Goal: Task Accomplishment & Management: Manage account settings

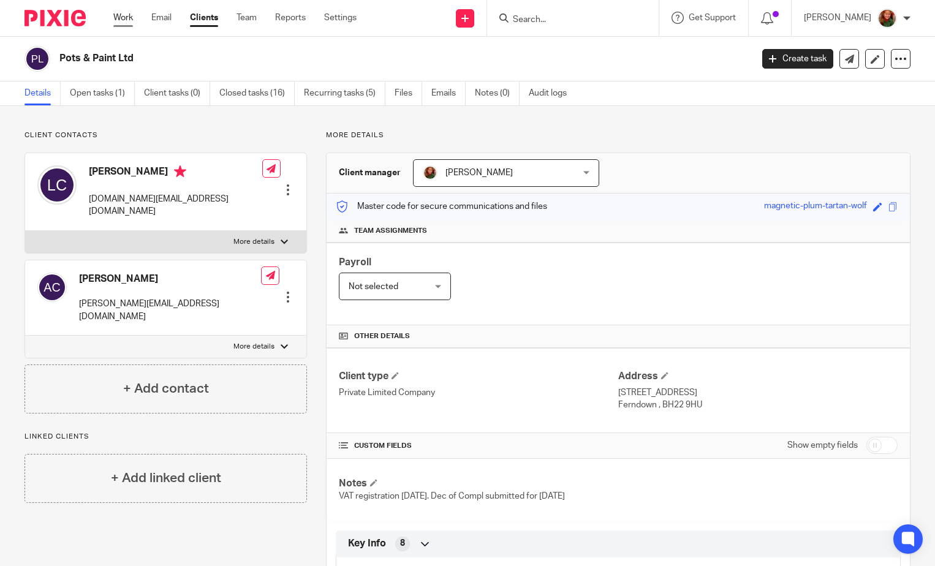
click at [129, 20] on link "Work" at bounding box center [123, 18] width 20 height 12
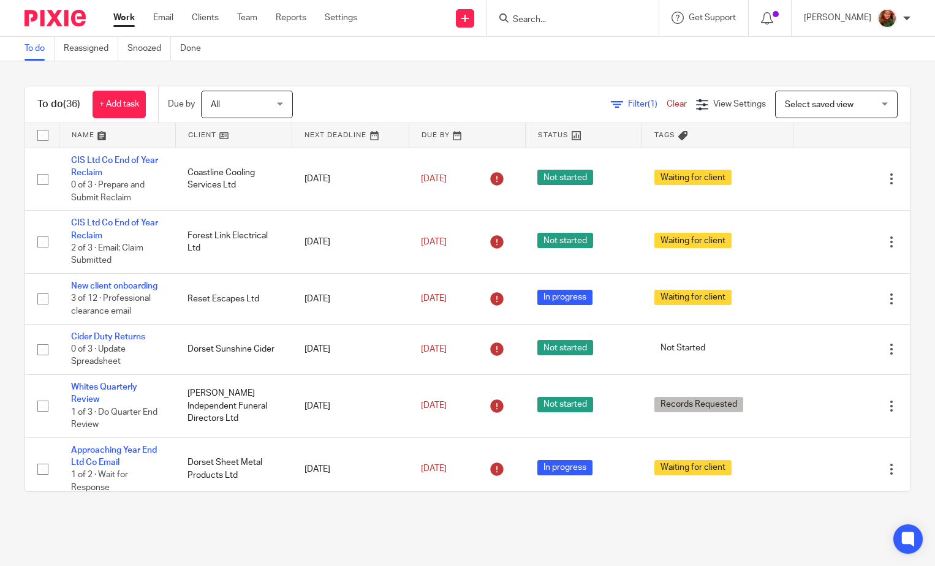
click at [814, 107] on span "Select saved view" at bounding box center [819, 104] width 69 height 9
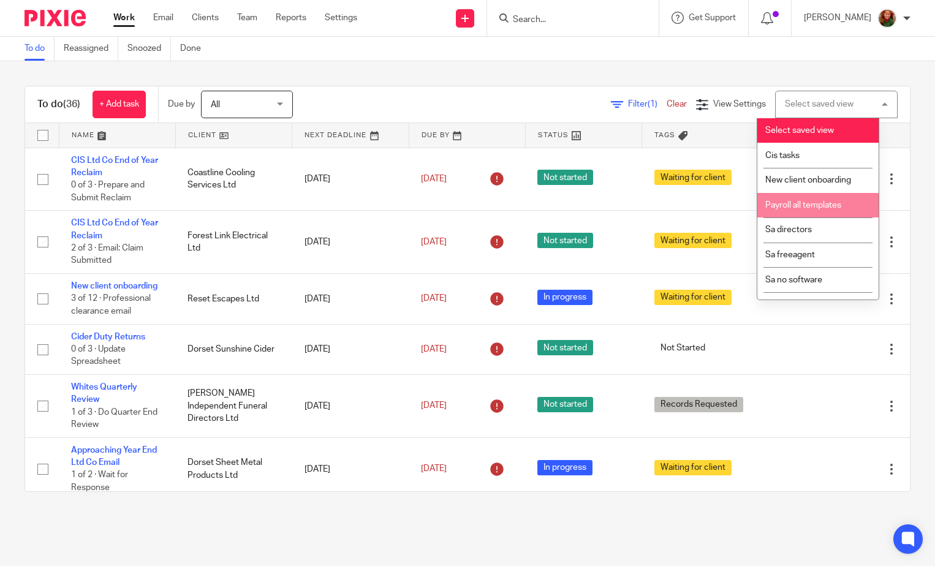
scroll to position [42, 0]
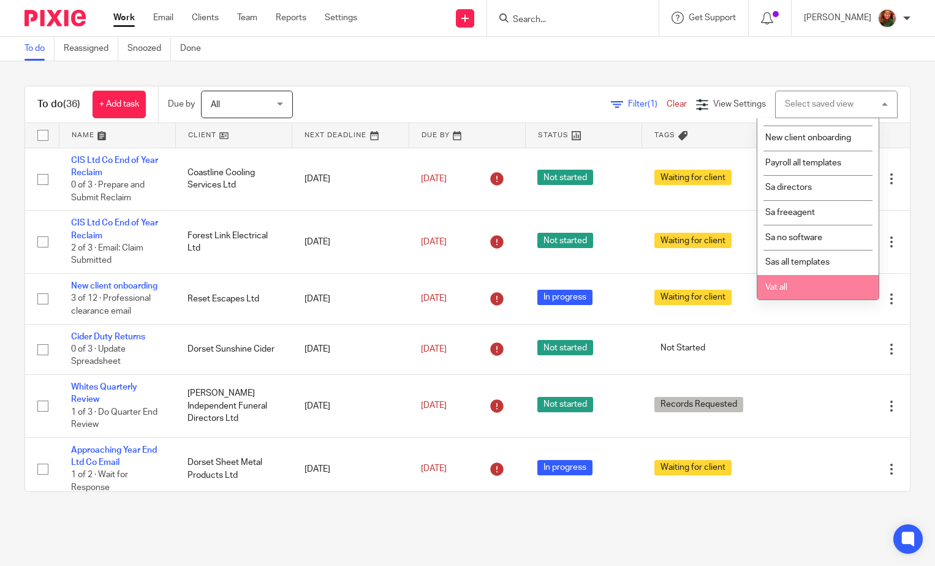
click at [779, 288] on span "Vat all" at bounding box center [776, 287] width 22 height 9
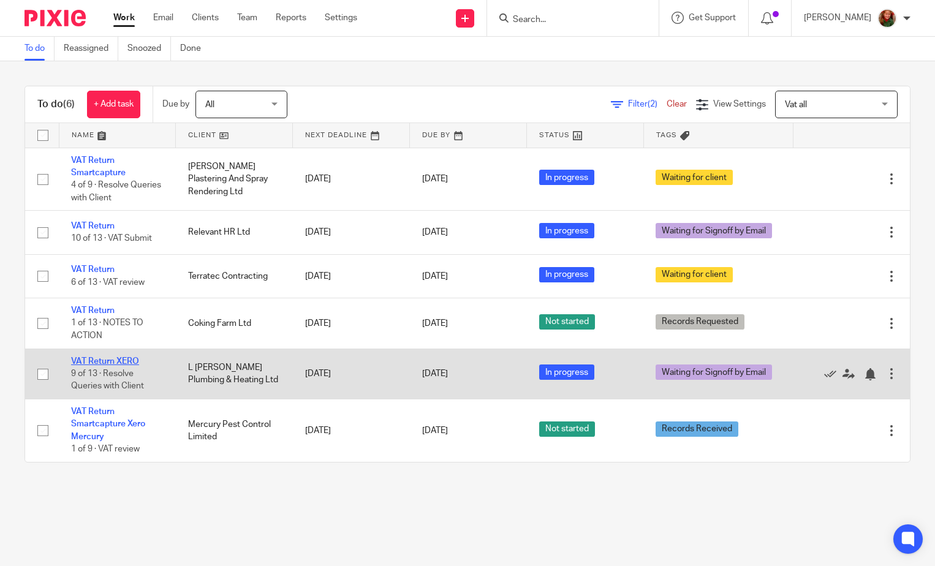
click at [105, 362] on link "VAT Return XERO" at bounding box center [105, 361] width 68 height 9
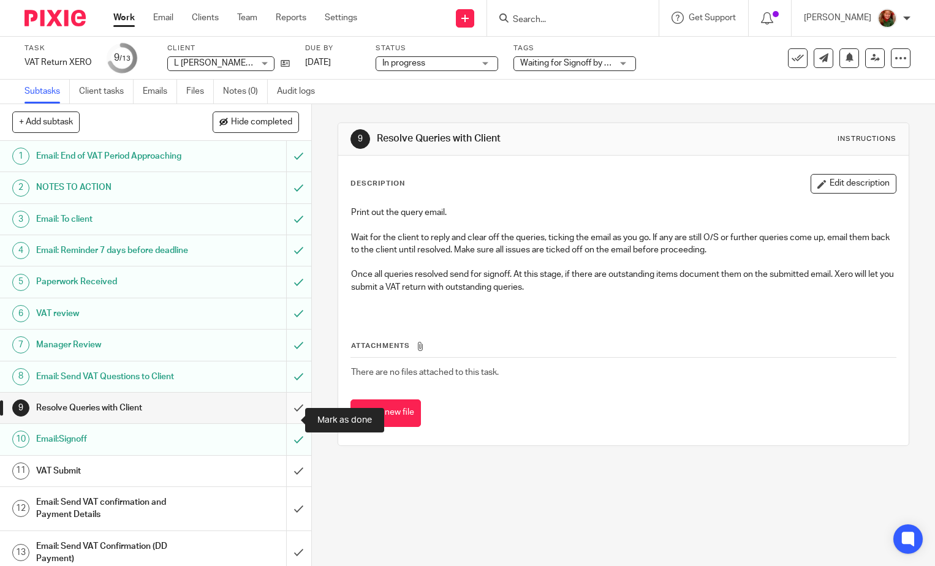
click at [290, 423] on input "submit" at bounding box center [155, 408] width 311 height 31
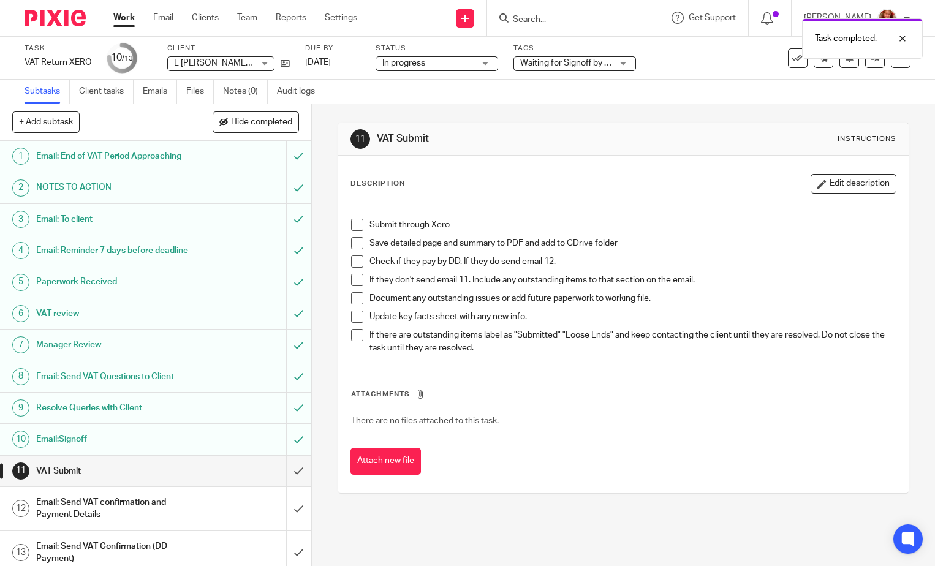
click at [354, 220] on span at bounding box center [357, 225] width 12 height 12
click at [353, 247] on span at bounding box center [357, 243] width 12 height 12
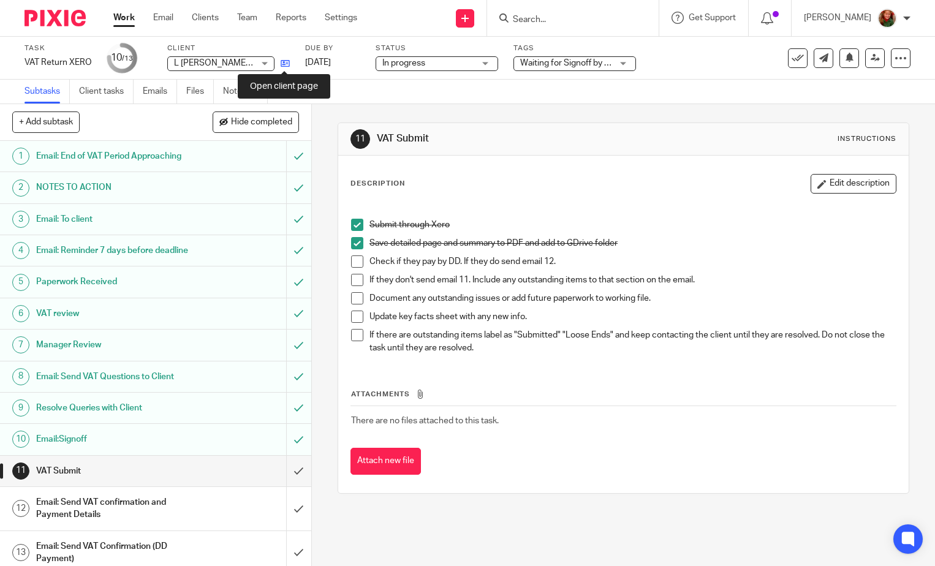
click at [284, 61] on icon at bounding box center [285, 63] width 9 height 9
click at [351, 283] on span at bounding box center [357, 280] width 12 height 12
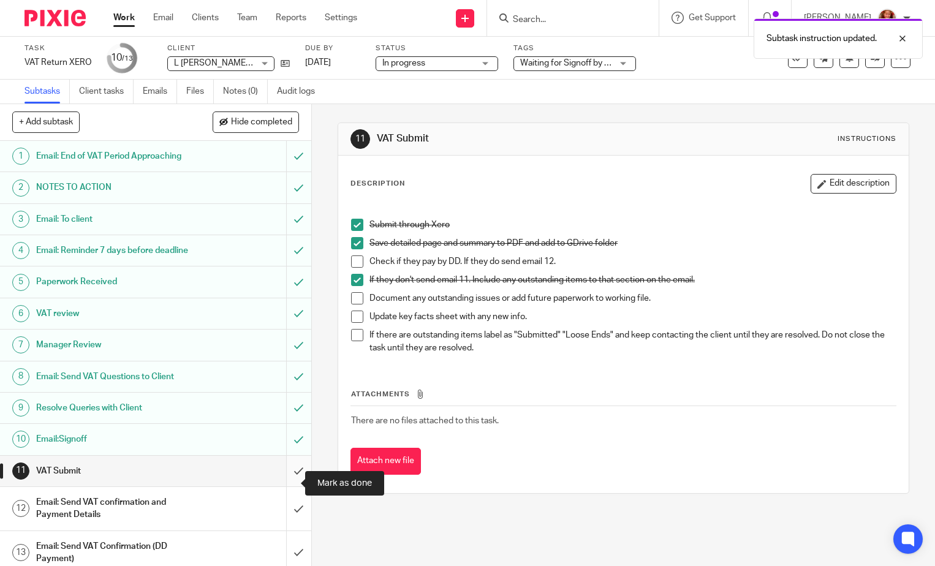
click at [285, 486] on input "submit" at bounding box center [155, 471] width 311 height 31
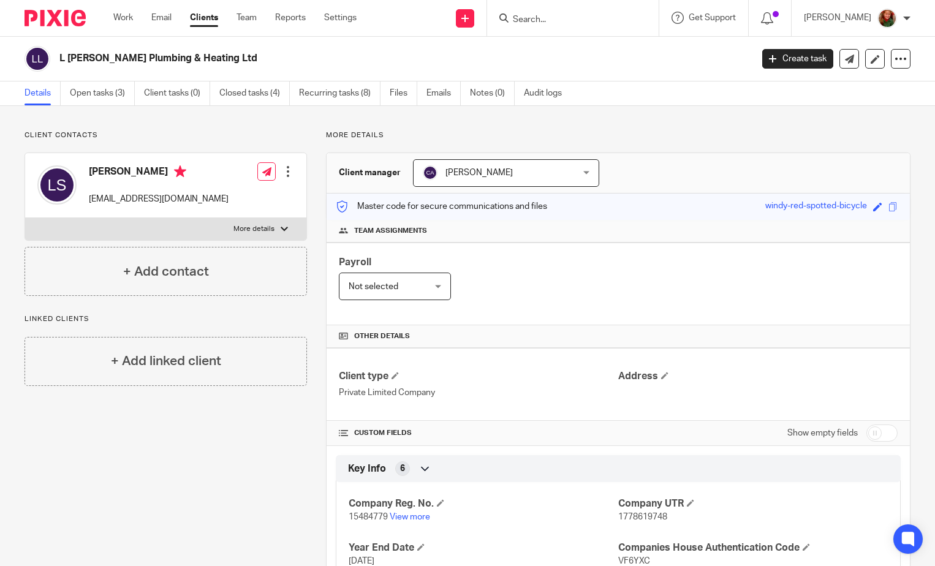
scroll to position [297, 0]
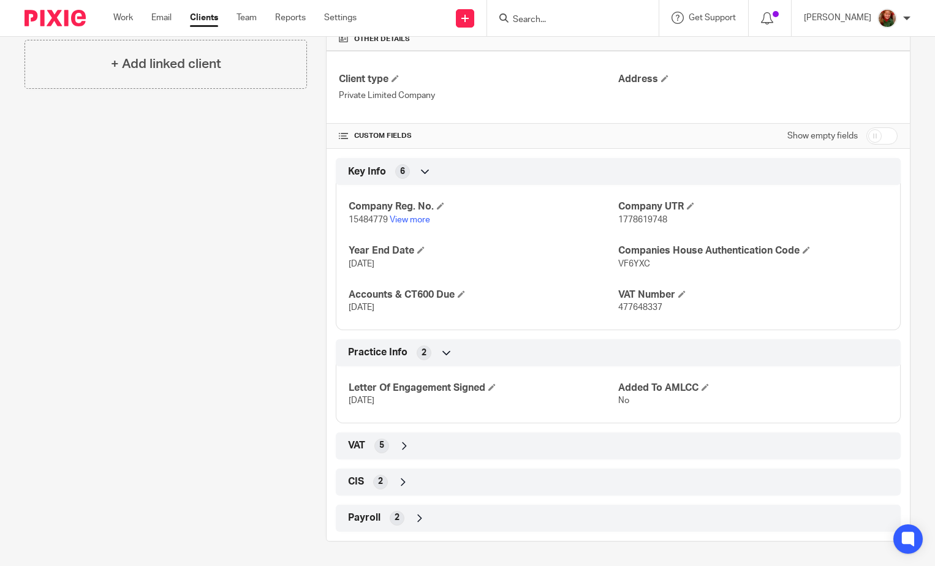
click at [618, 305] on span "477648337" at bounding box center [640, 307] width 44 height 9
drag, startPoint x: 612, startPoint y: 306, endPoint x: 678, endPoint y: 308, distance: 66.2
click at [678, 308] on p "477648337" at bounding box center [753, 307] width 270 height 12
copy span "477648337"
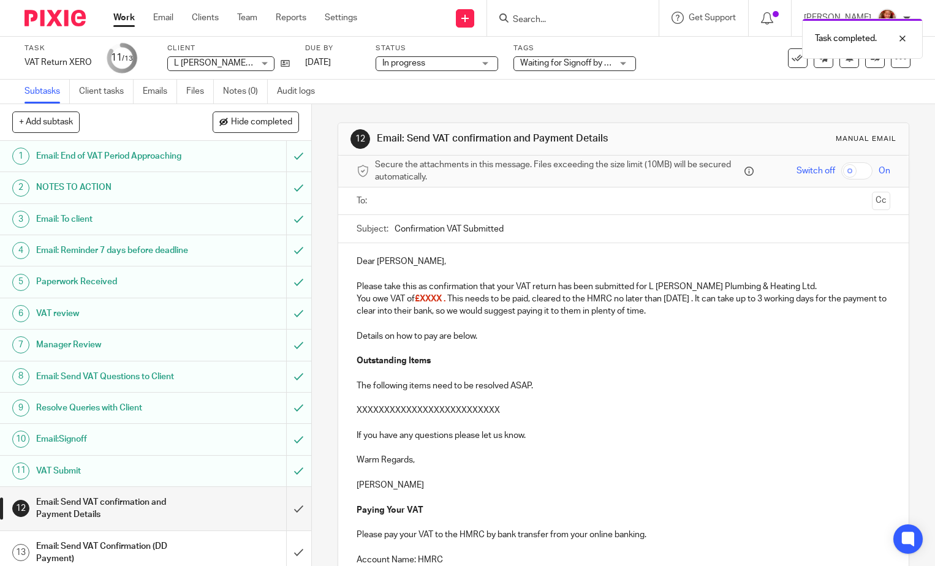
click at [98, 480] on h1 "VAT Submit" at bounding box center [115, 471] width 159 height 18
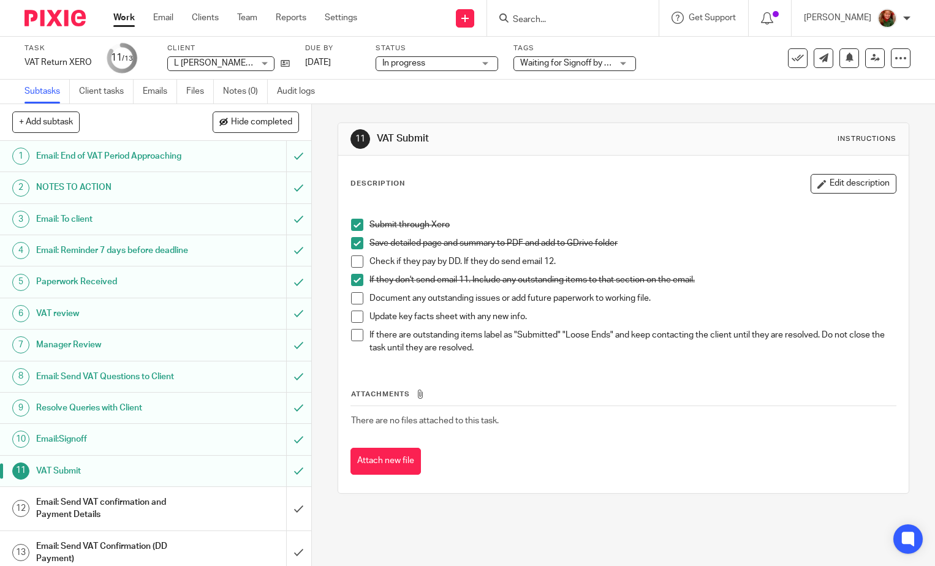
click at [96, 448] on h1 "Email:Signoff" at bounding box center [115, 439] width 159 height 18
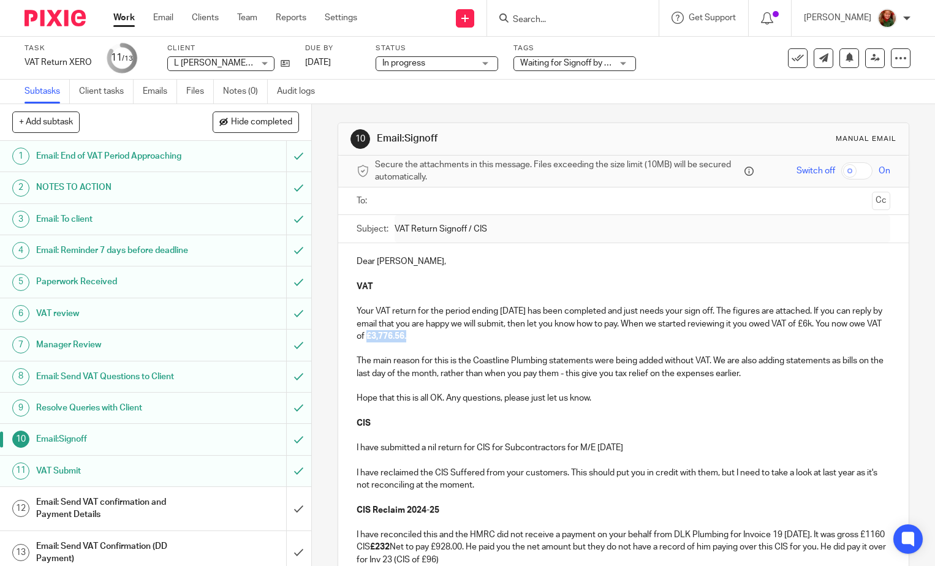
drag, startPoint x: 432, startPoint y: 338, endPoint x: 475, endPoint y: 341, distance: 43.6
click at [475, 341] on p "Your VAT return for the period ending August 31, 2025 has been completed and ju…" at bounding box center [624, 323] width 534 height 37
copy span "£3,776.56."
click at [127, 524] on h1 "Email: Send VAT confirmation and Payment Details" at bounding box center [115, 508] width 159 height 31
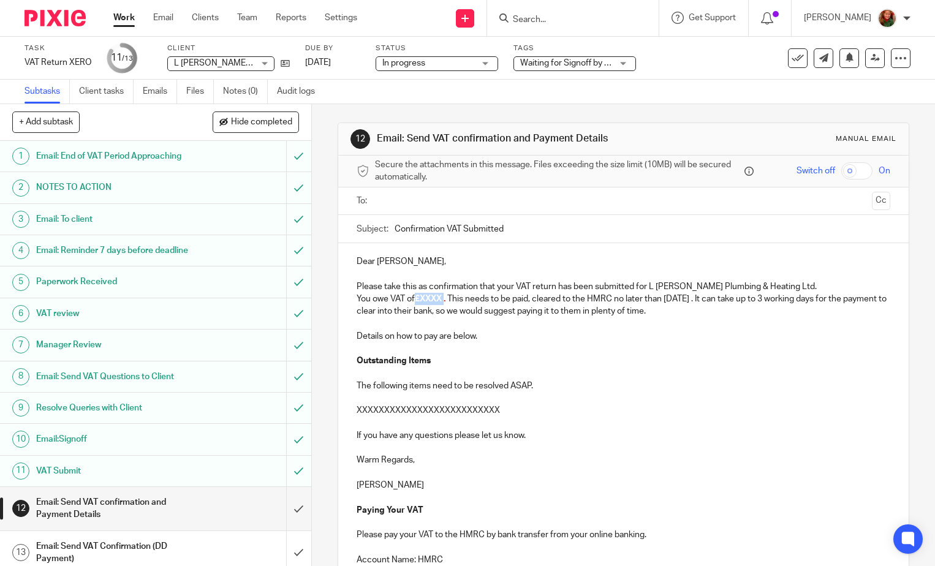
drag, startPoint x: 414, startPoint y: 300, endPoint x: 445, endPoint y: 301, distance: 30.7
click at [445, 301] on span "£XXXX ." at bounding box center [430, 299] width 31 height 9
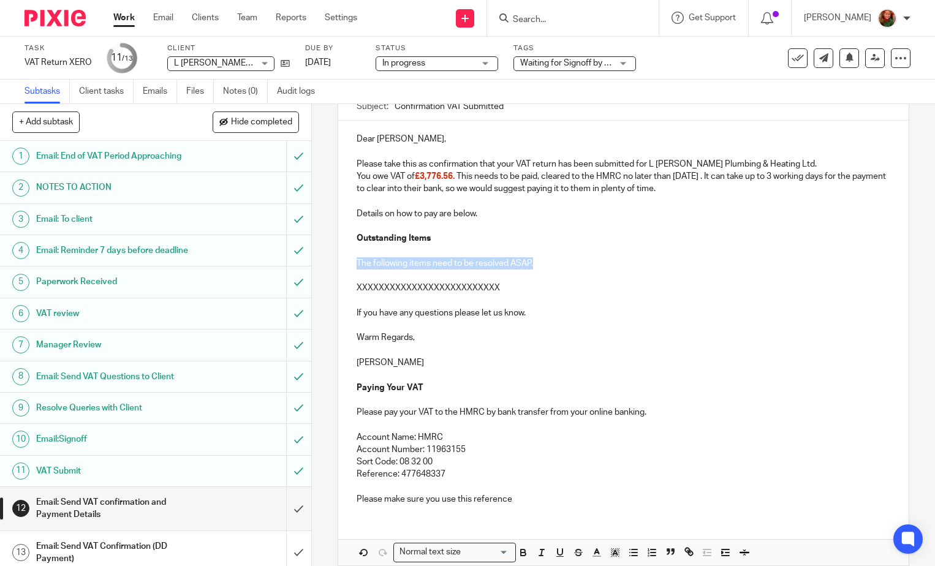
drag, startPoint x: 353, startPoint y: 262, endPoint x: 571, endPoint y: 263, distance: 217.5
click at [571, 263] on p "The following items need to be resolved ASAP." at bounding box center [624, 263] width 534 height 12
click at [619, 265] on p "Thank you for the loan statements and the van receipt. I have now striaghtened …" at bounding box center [624, 263] width 534 height 12
click at [621, 265] on p "Thank you for the loan statements and the van receipt. I have now straghtened a…" at bounding box center [624, 263] width 534 height 12
click at [755, 263] on p "Thank you for the loan statements and the van receipt. I have now straightened …" at bounding box center [624, 263] width 534 height 12
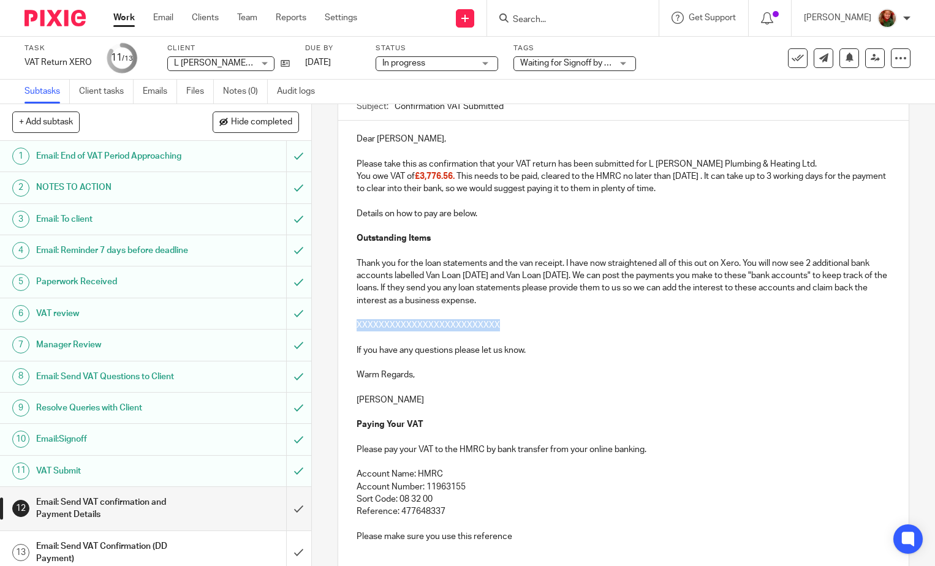
drag, startPoint x: 529, startPoint y: 326, endPoint x: 347, endPoint y: 321, distance: 182.0
click at [347, 321] on div "Dear [PERSON_NAME], Please take this as confirmation that your VAT return has b…" at bounding box center [623, 336] width 570 height 431
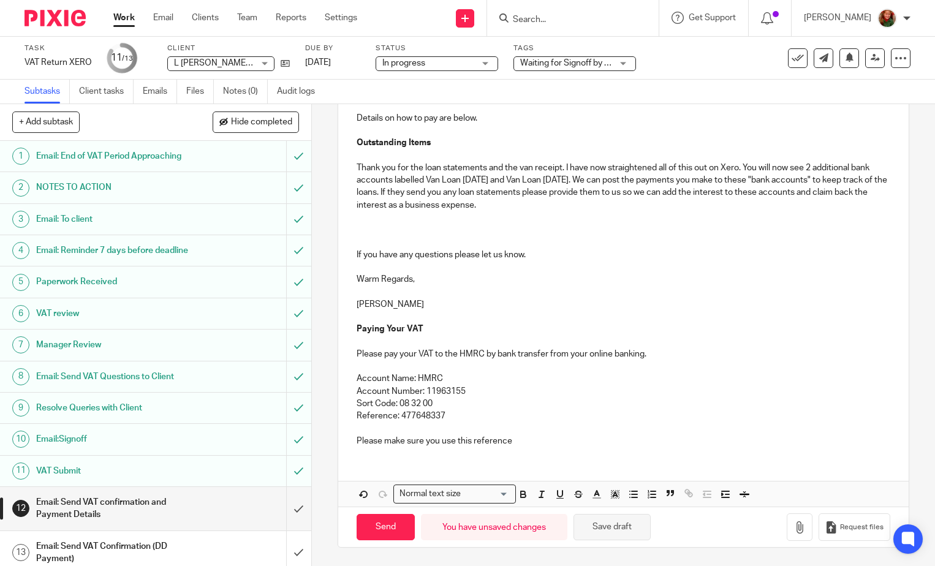
click at [608, 534] on button "Save draft" at bounding box center [611, 527] width 77 height 26
click at [367, 223] on p at bounding box center [624, 217] width 534 height 12
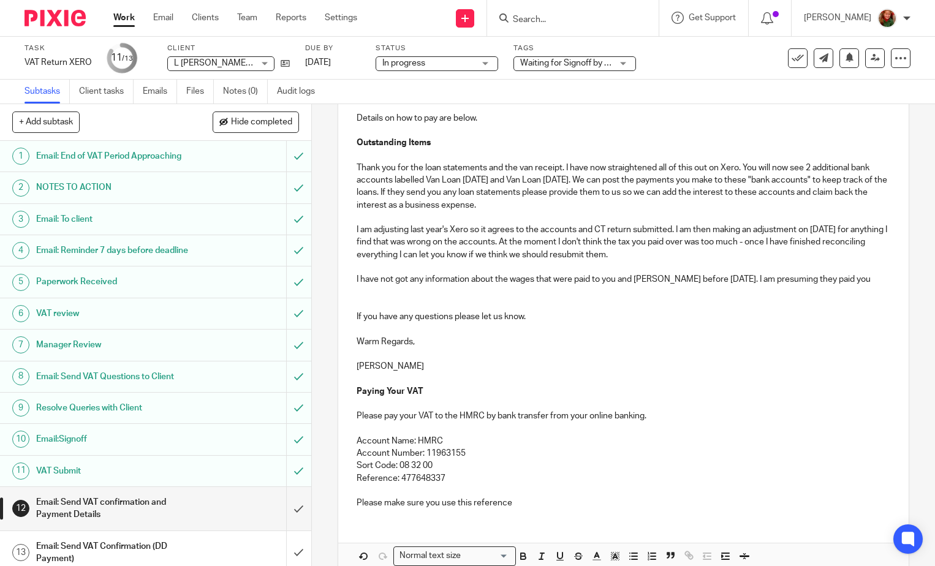
click at [862, 282] on p "I have not got any information about the wages that were paid to you and [PERSO…" at bounding box center [624, 279] width 534 height 12
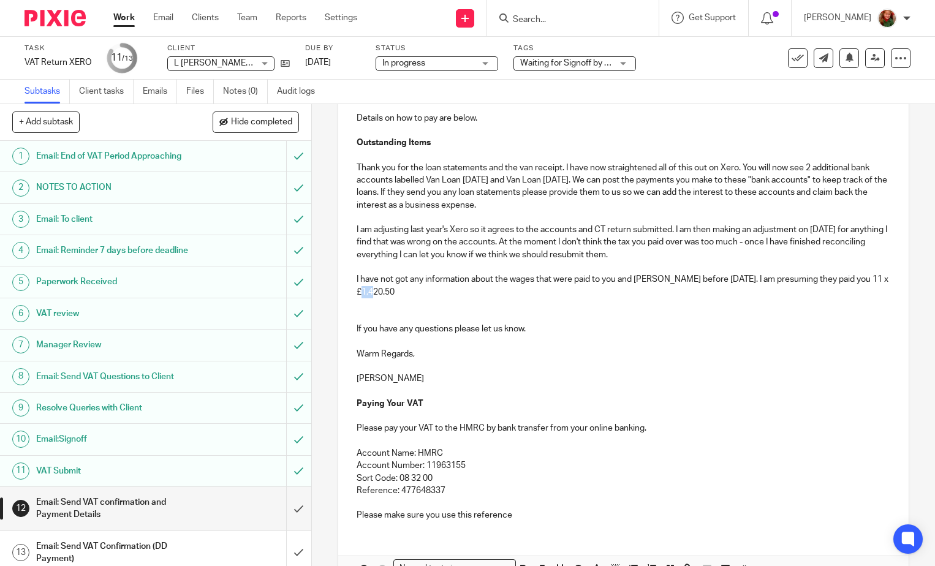
drag, startPoint x: 366, startPoint y: 293, endPoint x: 380, endPoint y: 293, distance: 14.7
click at [380, 293] on p "I have not got any information about the wages that were paid to you and [PERSO…" at bounding box center [624, 285] width 534 height 25
click at [422, 293] on p "I have not got any information about the wages that were paid to you and [PERSO…" at bounding box center [624, 285] width 534 height 25
click at [698, 291] on p "I have not got any information about the wages that were paid to you and [PERSO…" at bounding box center [624, 285] width 534 height 25
